Goal: Task Accomplishment & Management: Use online tool/utility

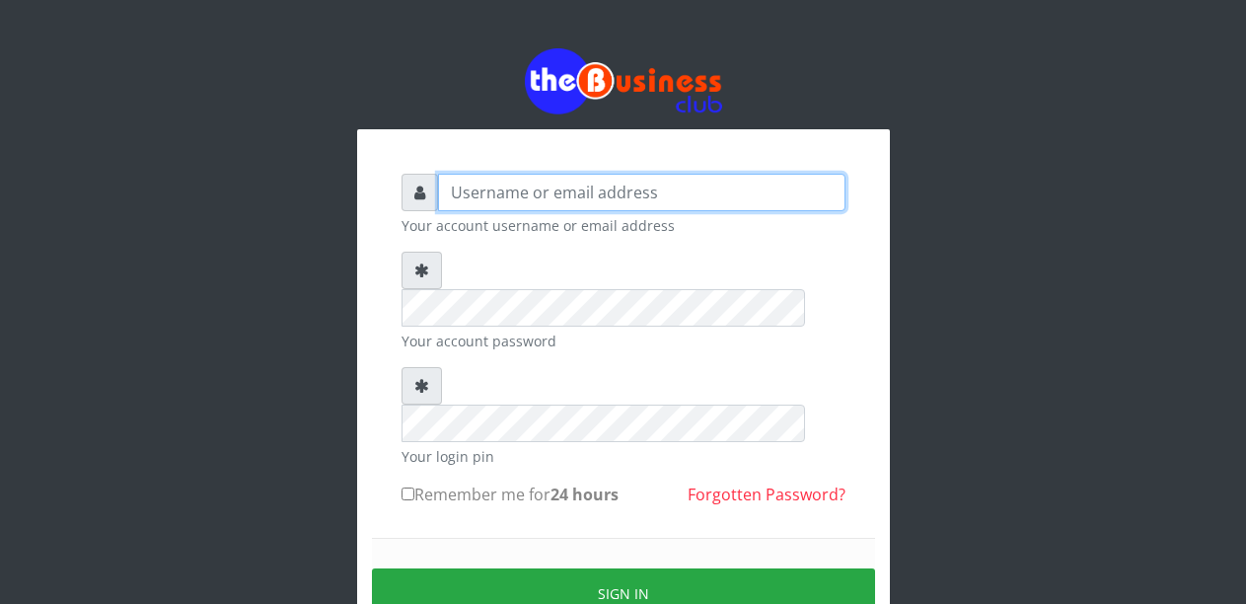
click at [472, 194] on input "text" at bounding box center [641, 192] width 407 height 37
type input "Malamsidi3030"
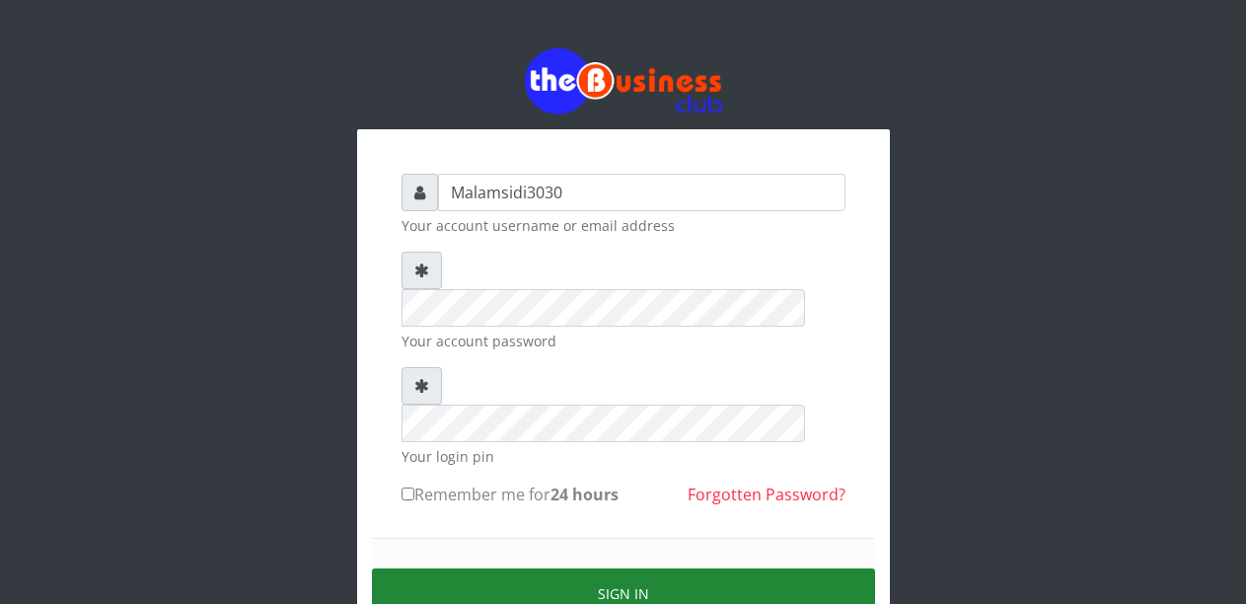
click at [550, 568] on button "Sign in" at bounding box center [623, 593] width 503 height 50
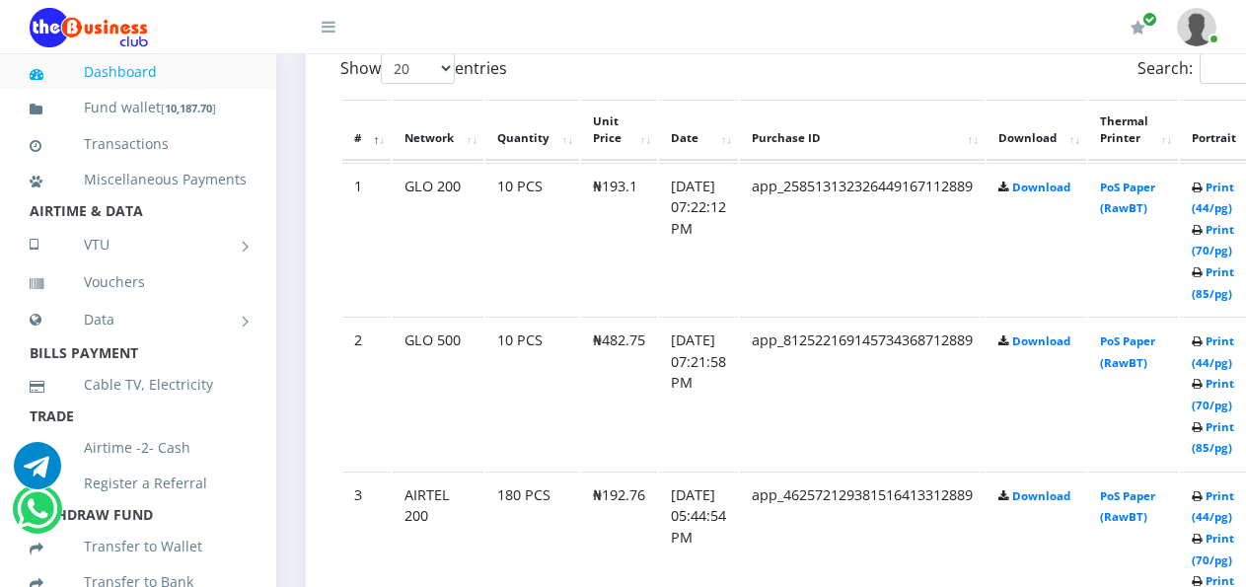
scroll to position [1107, 0]
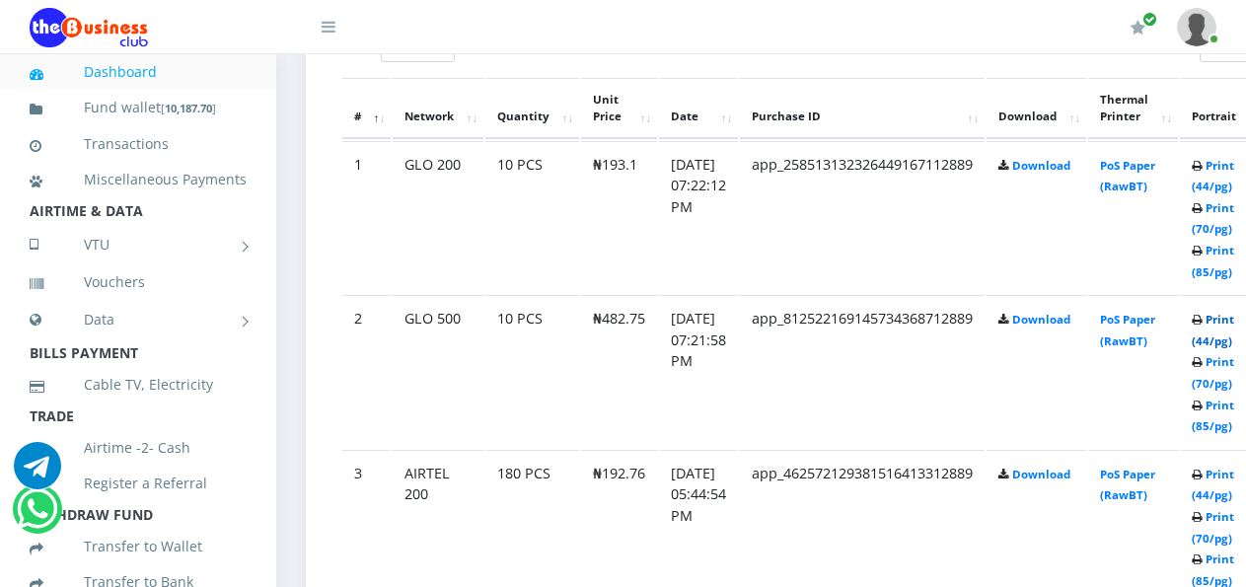
click at [1231, 322] on link "Print (44/pg)" at bounding box center [1213, 330] width 42 height 37
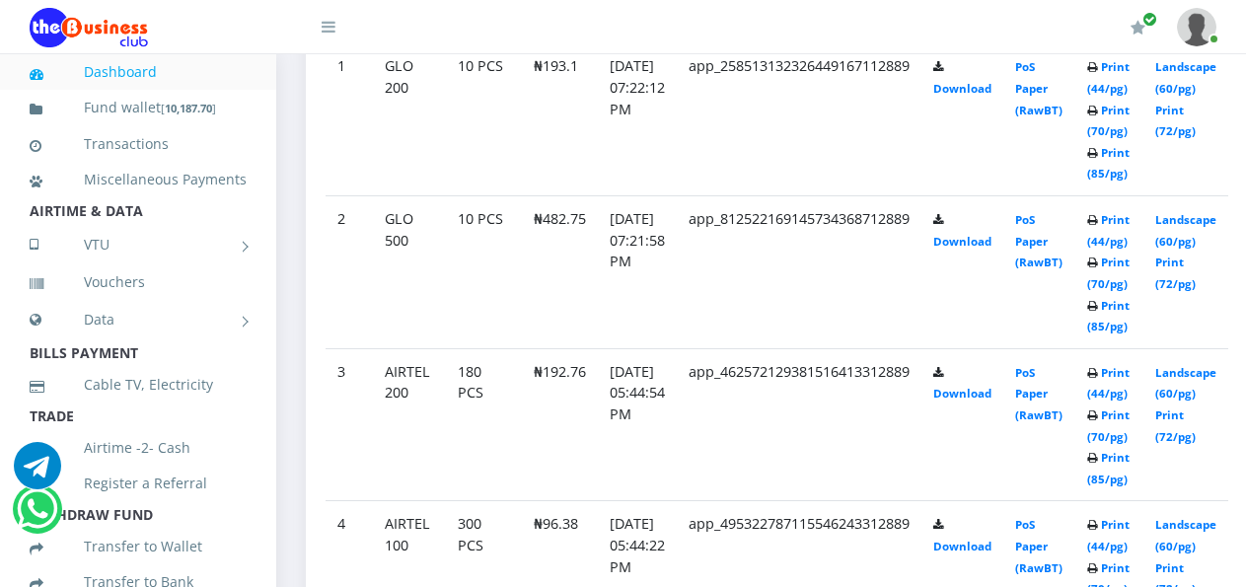
scroll to position [955, 0]
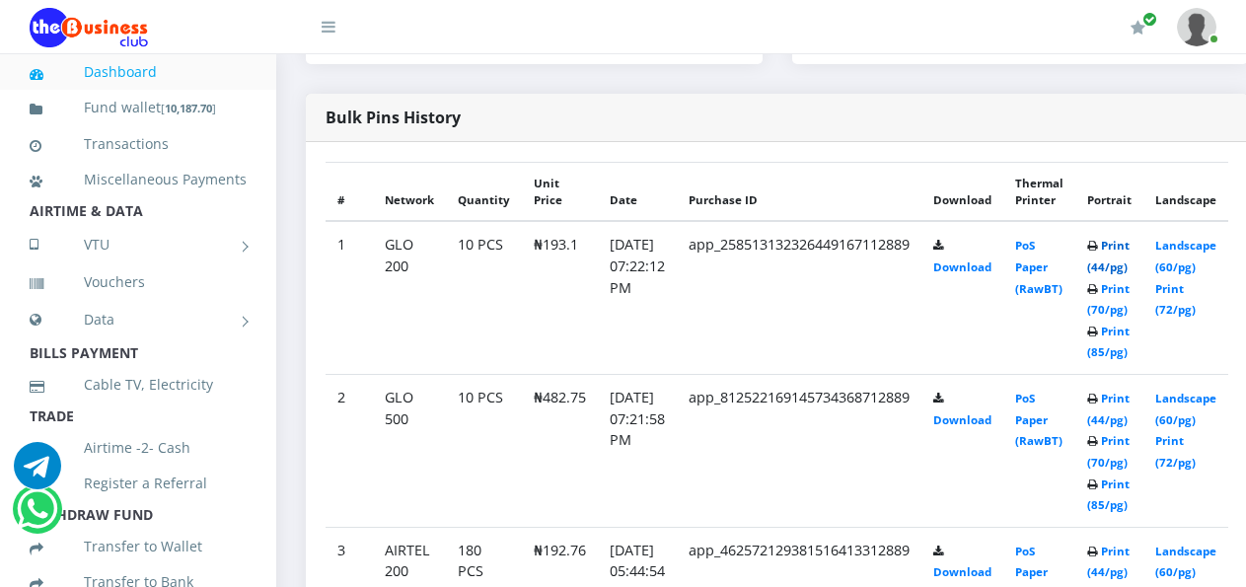
click at [1130, 254] on link "Print (44/pg)" at bounding box center [1108, 256] width 42 height 37
